Goal: Task Accomplishment & Management: Manage account settings

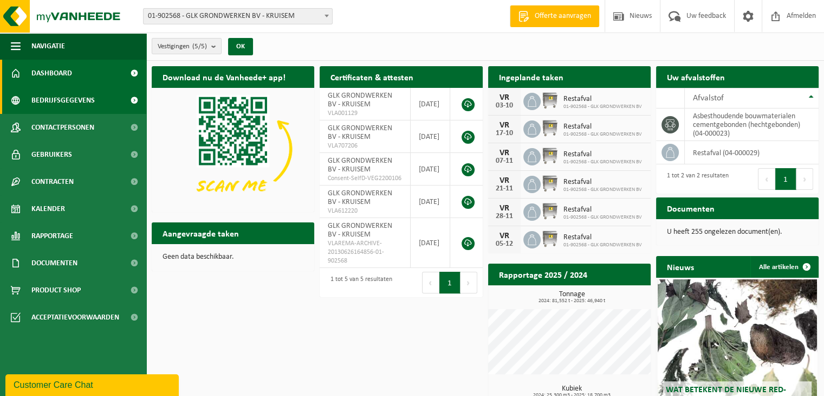
click at [64, 102] on span "Bedrijfsgegevens" at bounding box center [62, 100] width 63 height 27
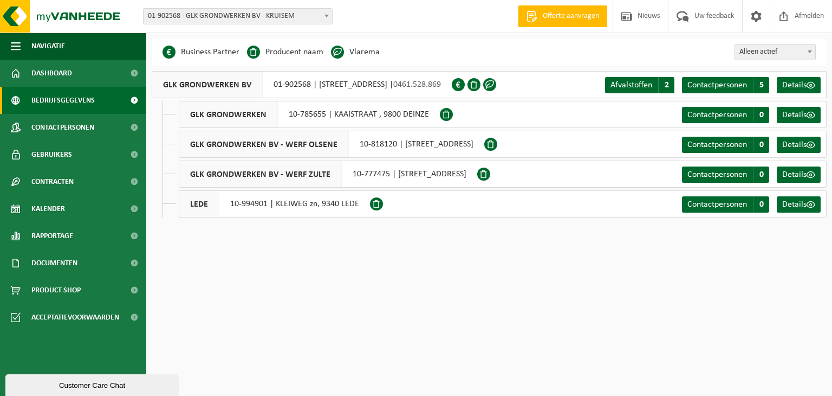
click at [300, 210] on div "LEDE 10-994901 | KLEIWEG zn, 9340 LEDE" at bounding box center [274, 203] width 191 height 27
click at [373, 203] on span at bounding box center [376, 203] width 13 height 13
click at [811, 202] on span at bounding box center [811, 204] width 9 height 9
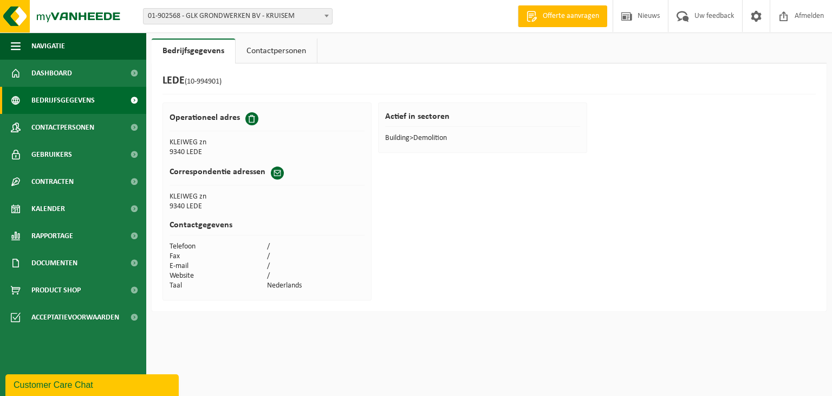
drag, startPoint x: 53, startPoint y: 74, endPoint x: 30, endPoint y: 92, distance: 28.5
click at [53, 74] on span "Dashboard" at bounding box center [51, 73] width 41 height 27
